Goal: Task Accomplishment & Management: Manage account settings

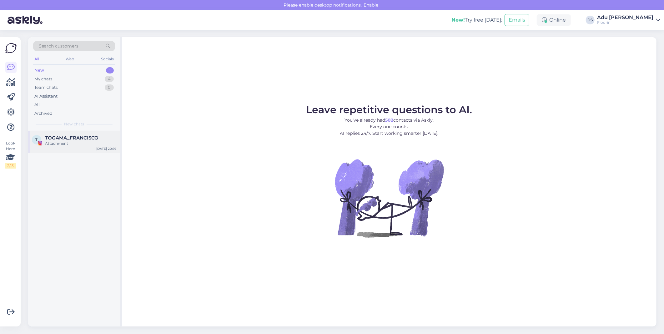
click at [73, 134] on div "T TOGAMA_FRANCISCO Attachment [DATE] 20:59" at bounding box center [74, 142] width 92 height 23
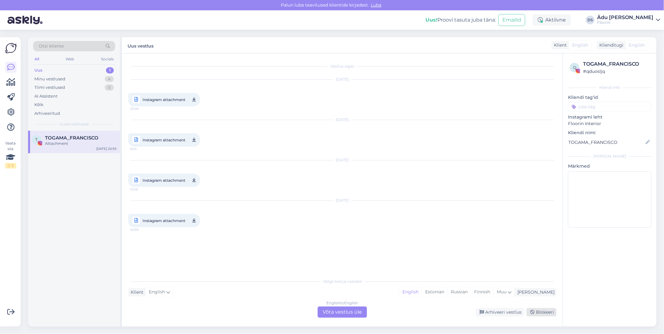
click at [544, 314] on div "Blokeeri" at bounding box center [542, 312] width 30 height 8
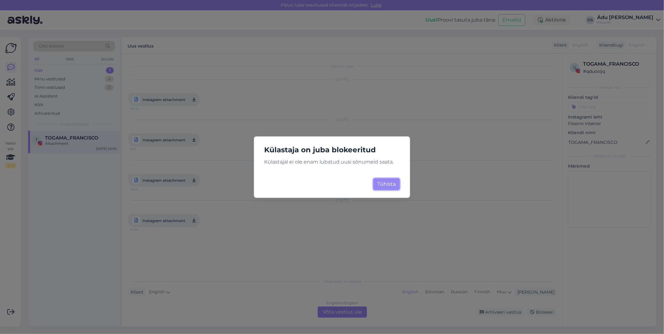
click at [389, 188] on button "Tühista" at bounding box center [386, 184] width 27 height 12
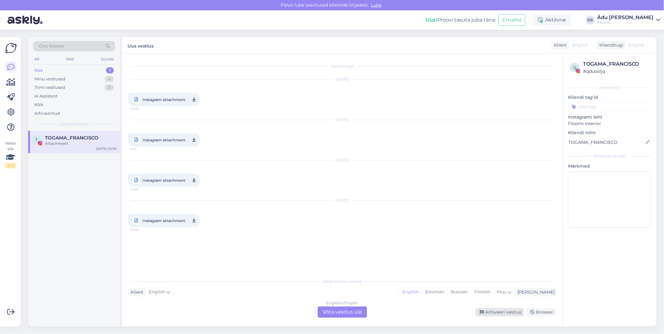
click at [490, 311] on div "Arhiveeri vestlus" at bounding box center [500, 312] width 48 height 8
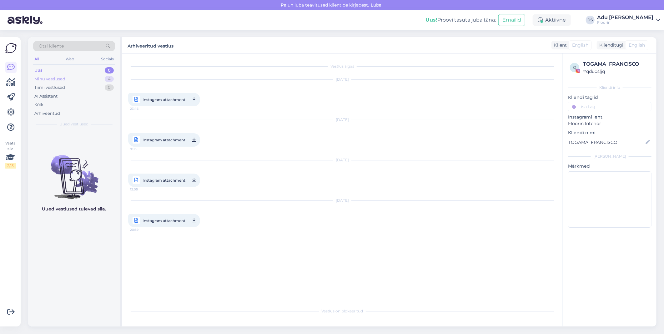
click at [81, 81] on div "Minu vestlused 4" at bounding box center [74, 79] width 82 height 9
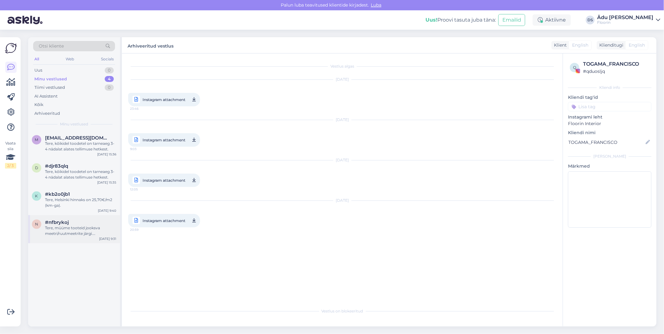
click at [97, 239] on div "n #nfbrykoj Tere, müüme tooteid jooksva meetri/ruutmeetrite järgi. Lõikamisteen…" at bounding box center [74, 229] width 92 height 28
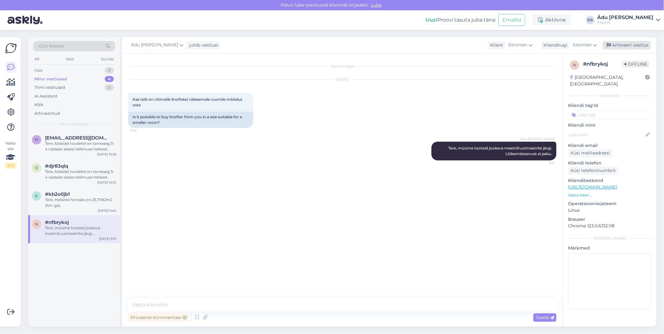
click at [626, 46] on div "Arhiveeri vestlus" at bounding box center [627, 45] width 48 height 8
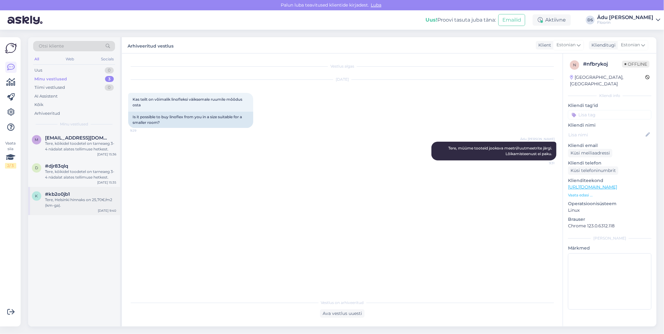
click at [66, 196] on span "#kb2o0jb1" at bounding box center [57, 194] width 25 height 6
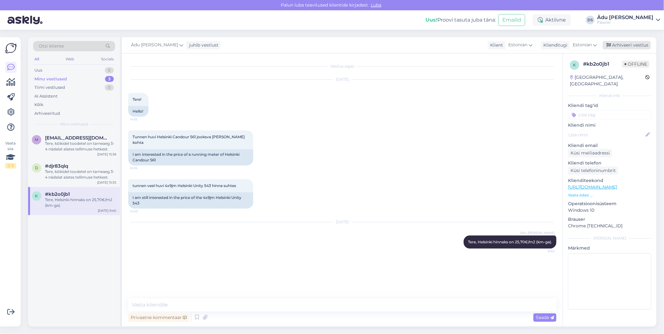
click at [636, 47] on div "Arhiveeri vestlus" at bounding box center [627, 45] width 48 height 8
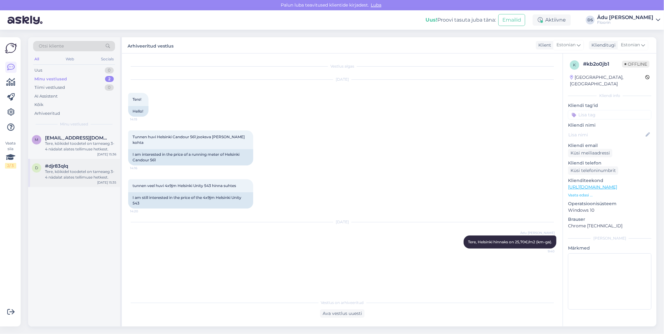
click at [76, 177] on div "Tere, kõikidel toodetel on tarneaeg 3-4 nädalat alates tellimuse hetkest." at bounding box center [80, 174] width 71 height 11
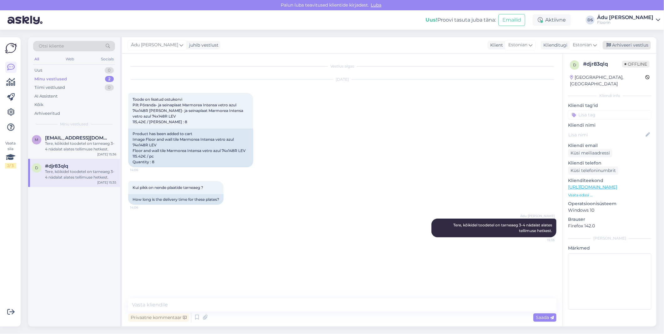
click at [611, 46] on icon at bounding box center [609, 45] width 4 height 4
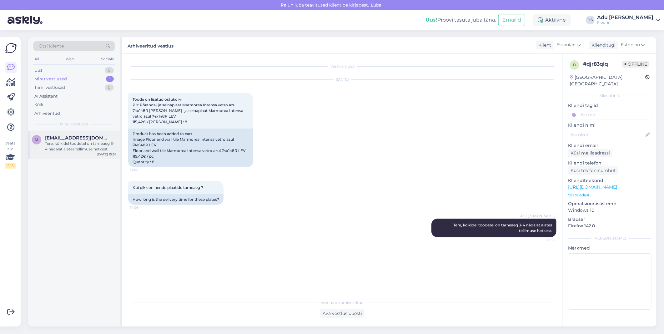
click at [92, 150] on div "Tere, kõikidel toodetel on tarneaeg 3-4 nädalat alates tellimuse hetkest." at bounding box center [80, 146] width 71 height 11
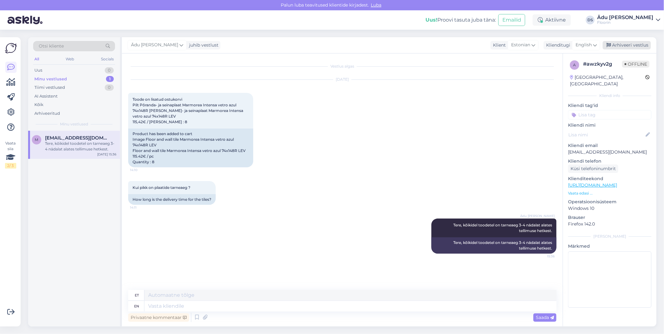
click at [624, 46] on div "Arhiveeri vestlus" at bounding box center [627, 45] width 48 height 8
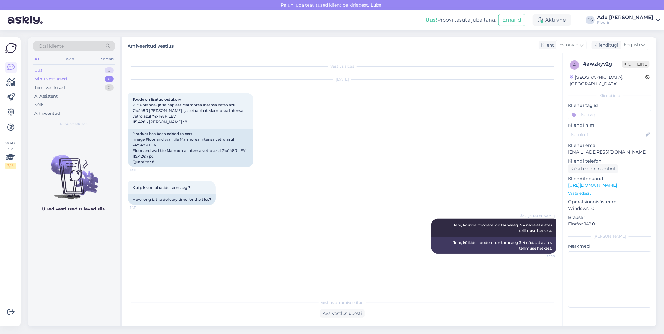
click at [88, 71] on div "Uus 0" at bounding box center [74, 70] width 82 height 9
